Goal: Find specific page/section: Find specific page/section

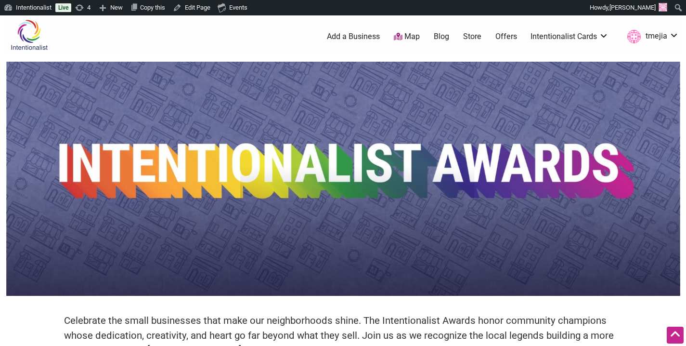
scroll to position [390, 0]
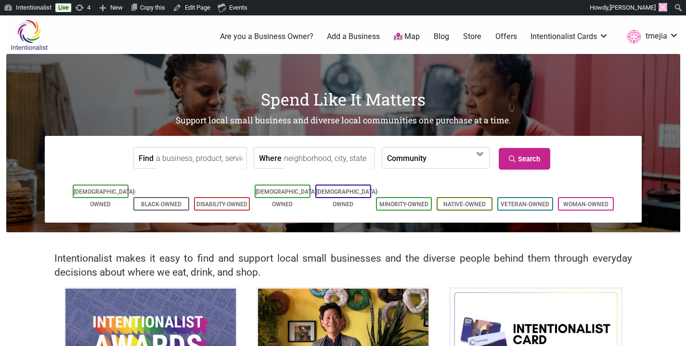
click at [180, 164] on input "Find" at bounding box center [200, 158] width 88 height 22
click at [188, 176] on div "Bonhomie Coffee Bar" at bounding box center [216, 180] width 110 height 18
type input "Bonhomie Coffee Bar"
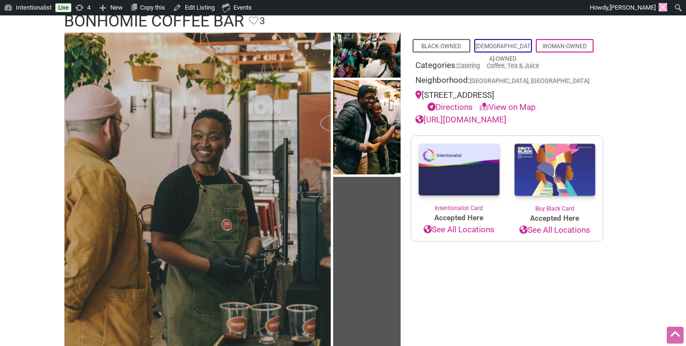
scroll to position [112, 0]
